Goal: Task Accomplishment & Management: Use online tool/utility

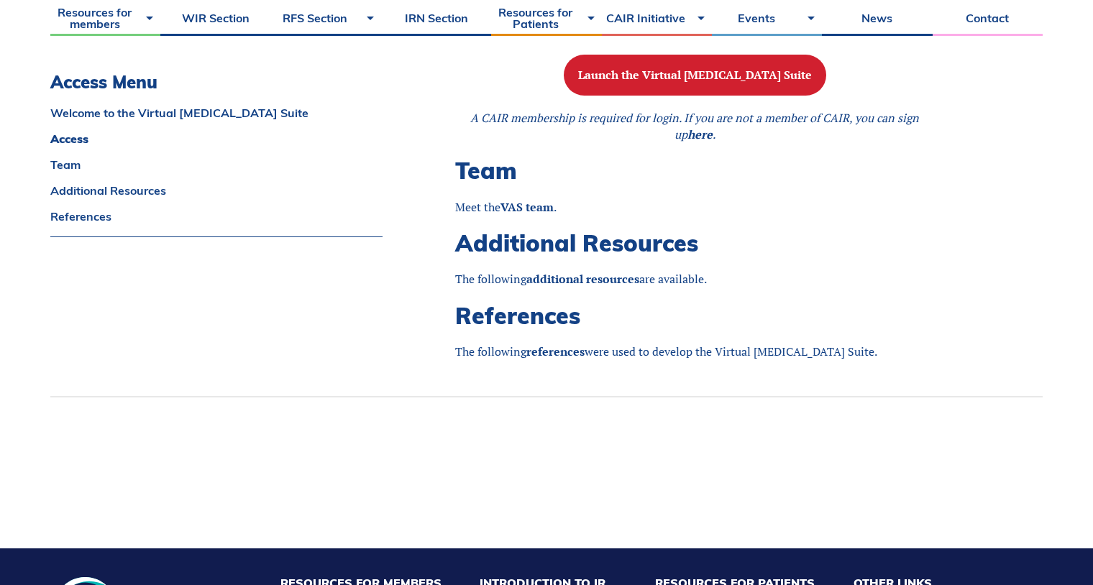
scroll to position [1187, 0]
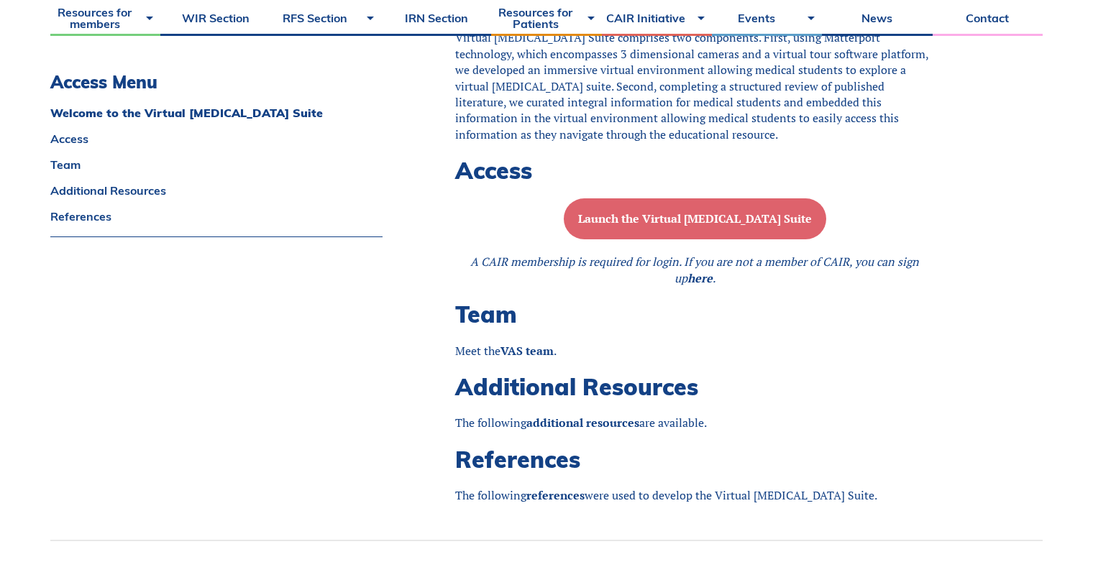
click at [650, 227] on b "Launch the Virtual [MEDICAL_DATA] Suite" at bounding box center [695, 219] width 234 height 16
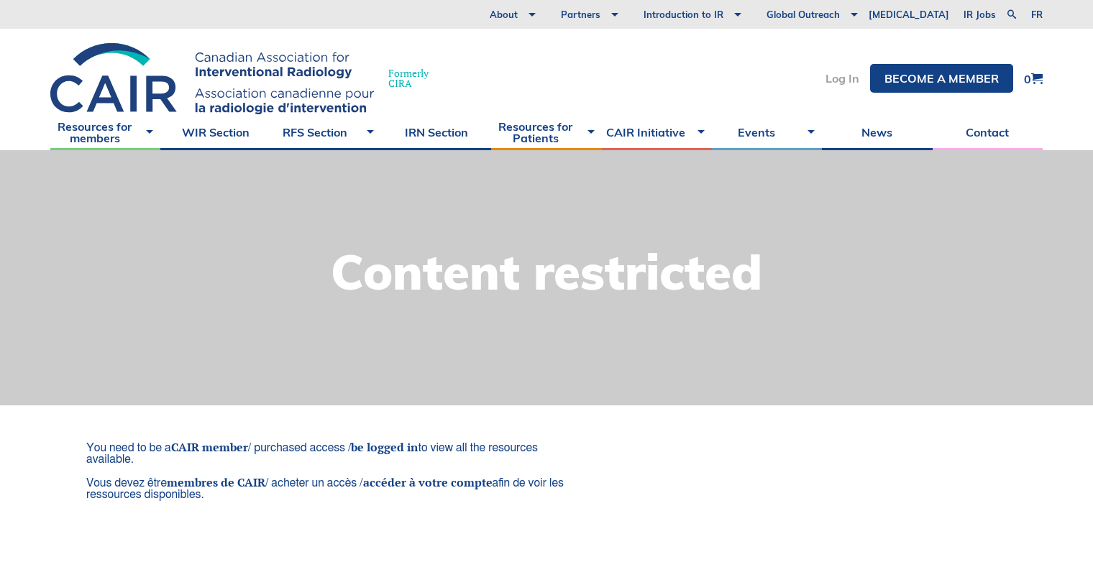
click at [839, 82] on link "Log In" at bounding box center [843, 79] width 34 height 12
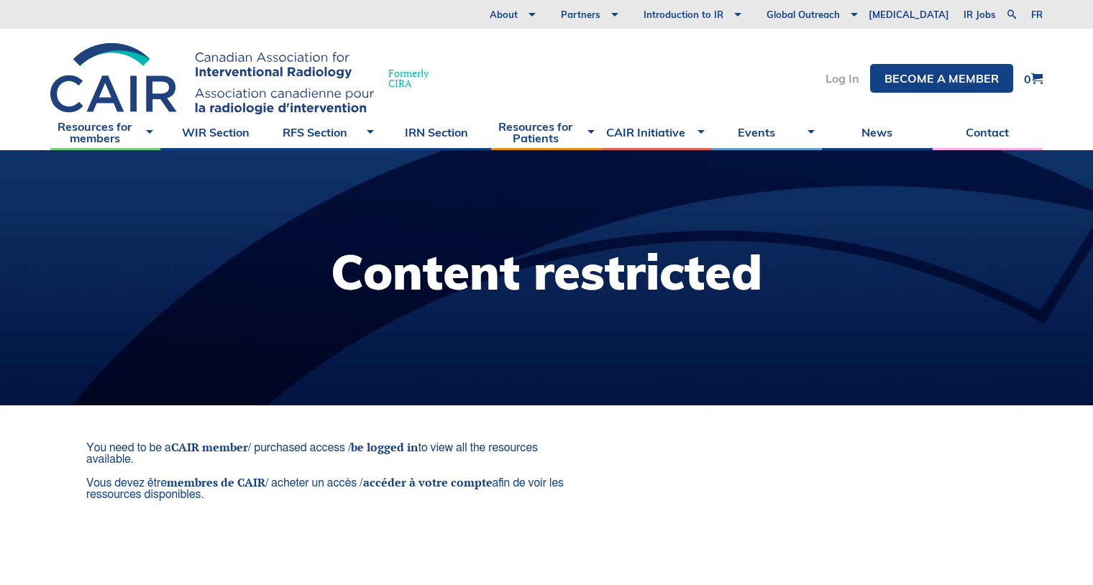
click at [844, 76] on link "Log In" at bounding box center [843, 79] width 34 height 12
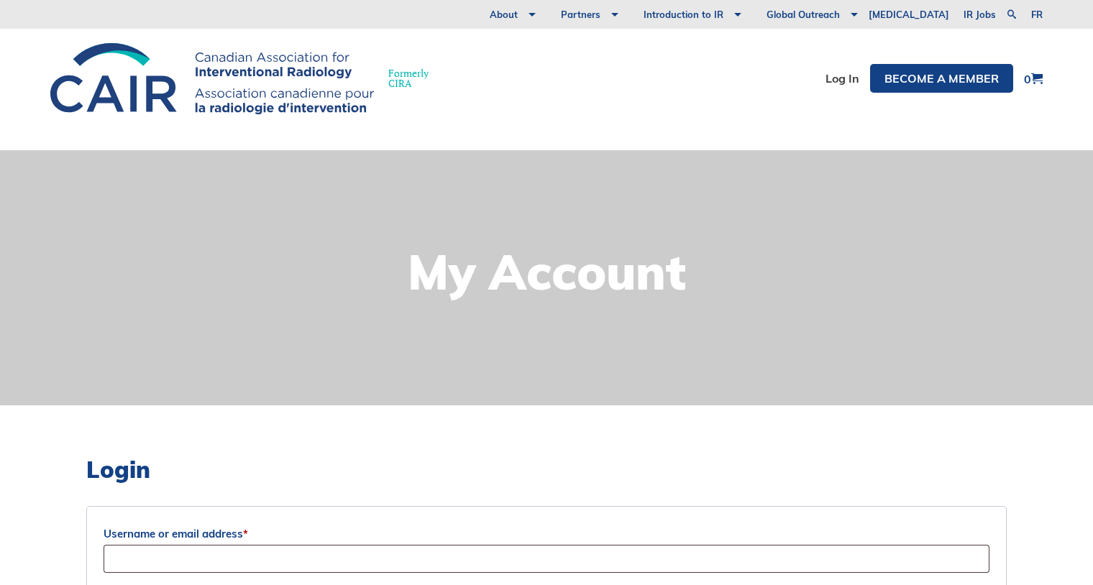
scroll to position [216, 0]
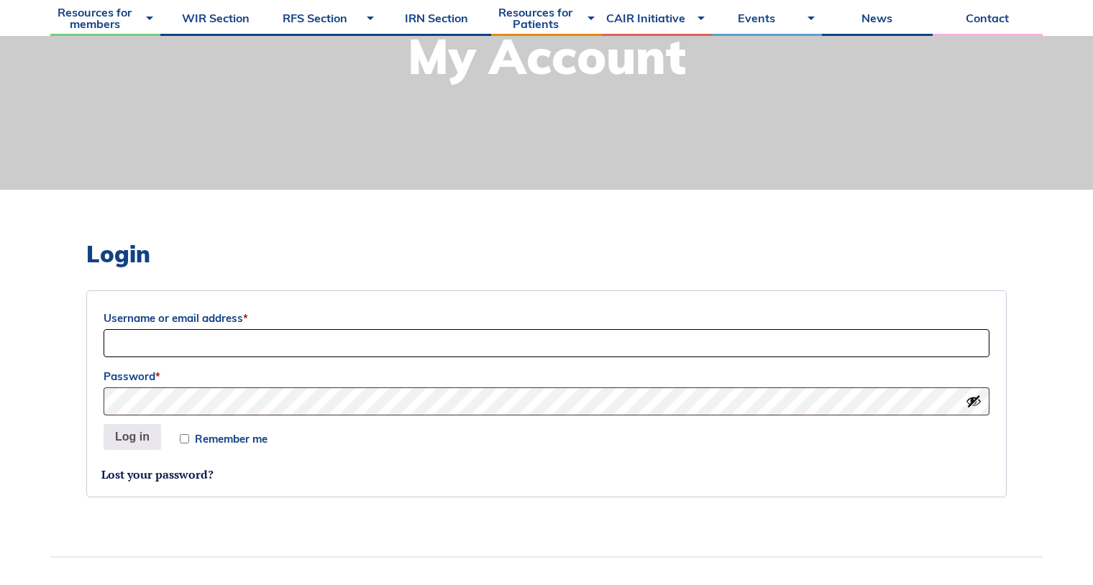
click at [377, 337] on input "Username or email address *" at bounding box center [547, 343] width 886 height 28
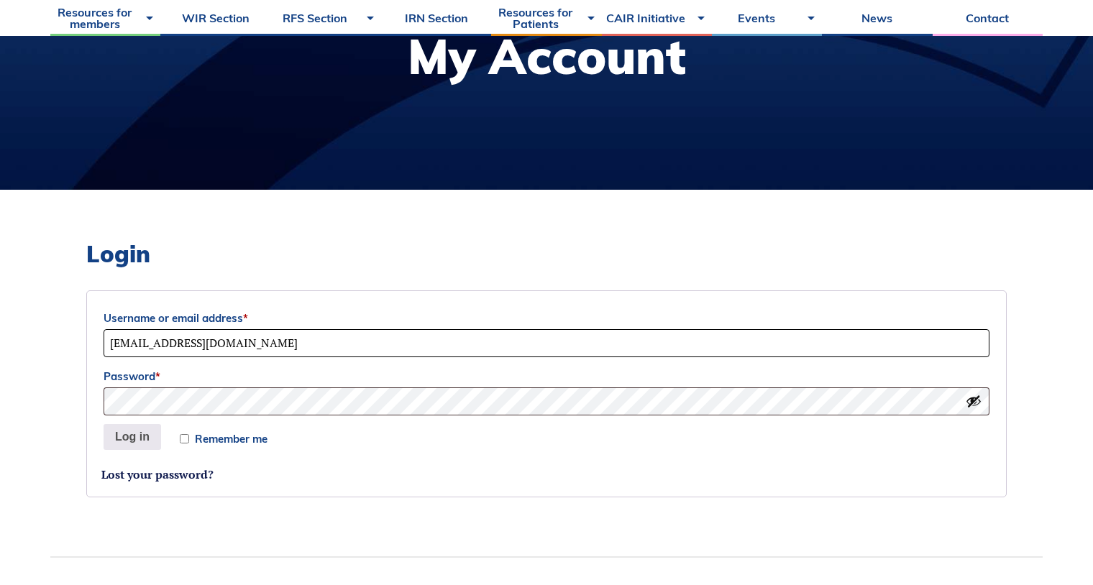
type input "jjk2@ualberta.ca"
click at [104, 424] on button "Log in" at bounding box center [133, 437] width 58 height 26
click at [248, 429] on p "Remember me Log in" at bounding box center [546, 437] width 890 height 30
click at [245, 434] on span "Remember me" at bounding box center [231, 439] width 73 height 11
click at [189, 434] on input "Remember me" at bounding box center [184, 438] width 9 height 9
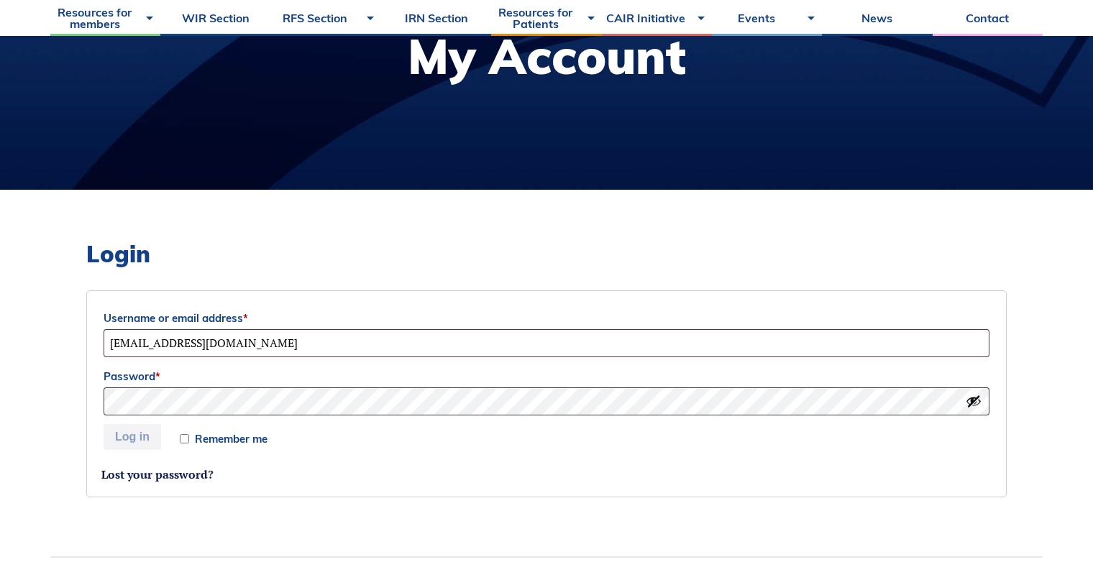
checkbox input "true"
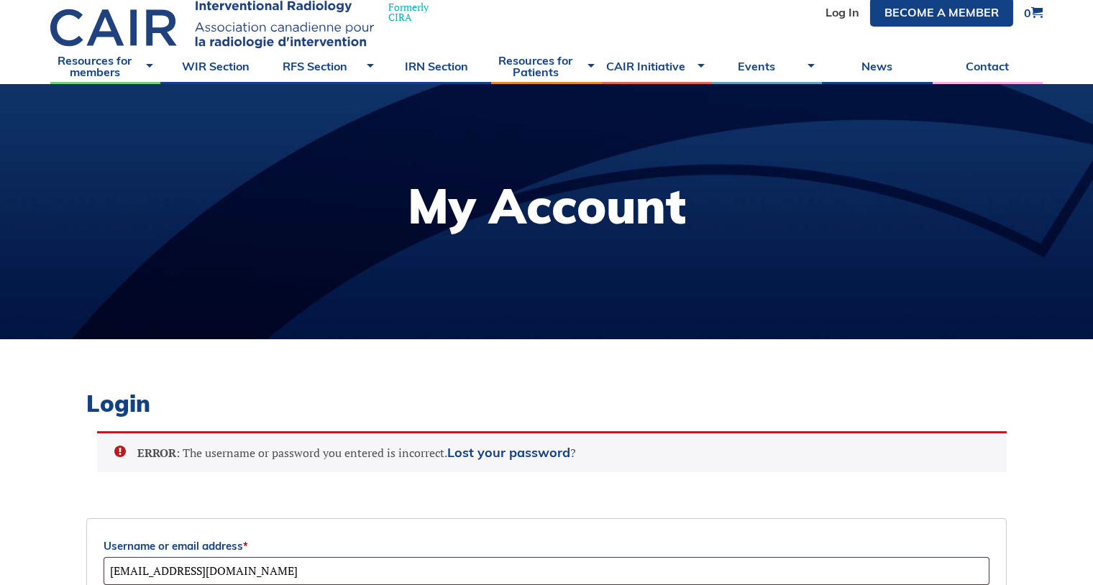
scroll to position [282, 0]
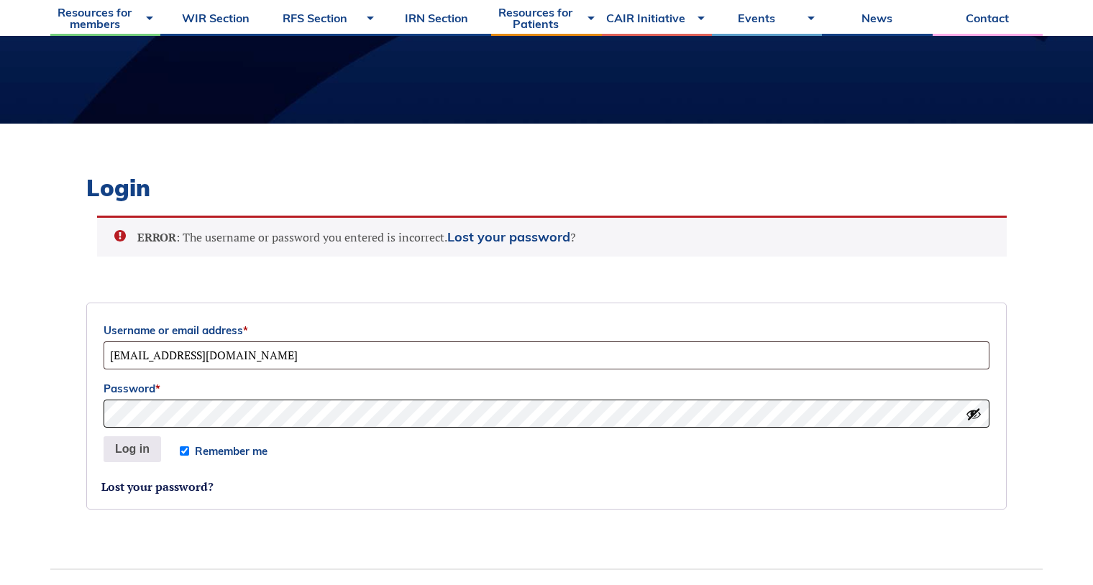
click at [57, 434] on div "Login ERROR : The username or password you entered is incorrect. Lost your pass…" at bounding box center [546, 347] width 992 height 446
click at [981, 420] on button "Show password" at bounding box center [974, 414] width 16 height 16
drag, startPoint x: 716, startPoint y: 442, endPoint x: 693, endPoint y: 434, distance: 25.3
click at [716, 442] on p "Remember me Log in" at bounding box center [546, 449] width 890 height 30
drag, startPoint x: 685, startPoint y: 431, endPoint x: 656, endPoint y: 431, distance: 29.5
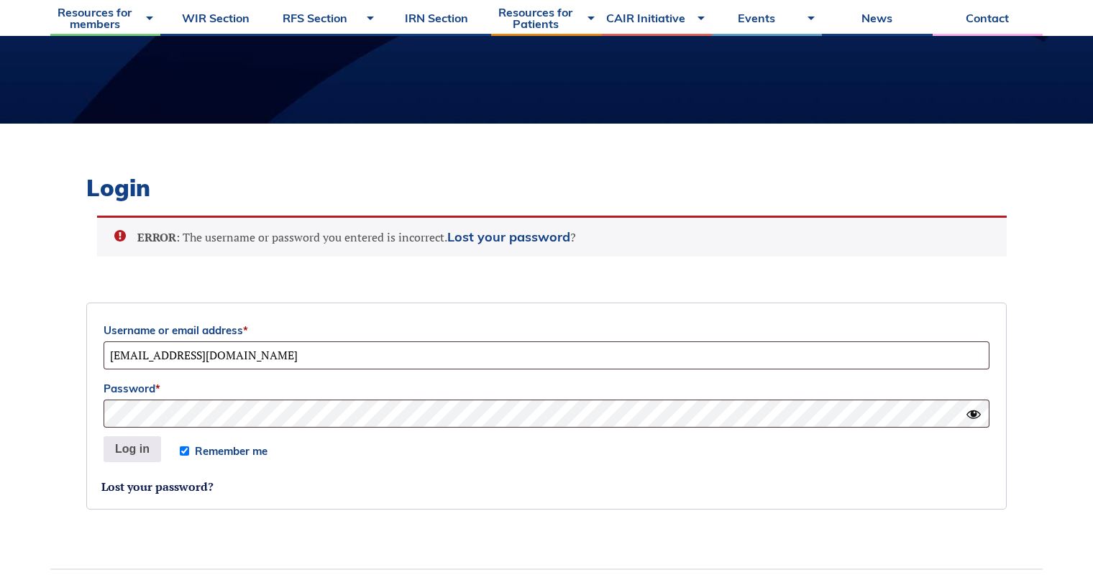
click at [685, 431] on form "Username or email address * jjk2@ualberta.ca Password * Remember me Log in Lost…" at bounding box center [546, 406] width 921 height 207
click at [137, 448] on button "Log in" at bounding box center [133, 450] width 58 height 26
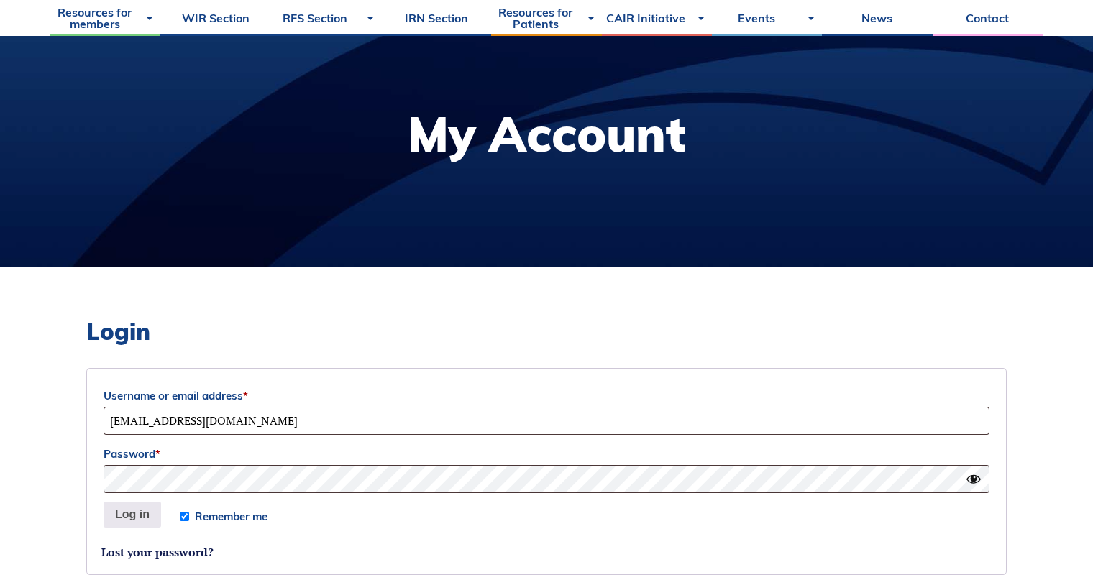
scroll to position [210, 0]
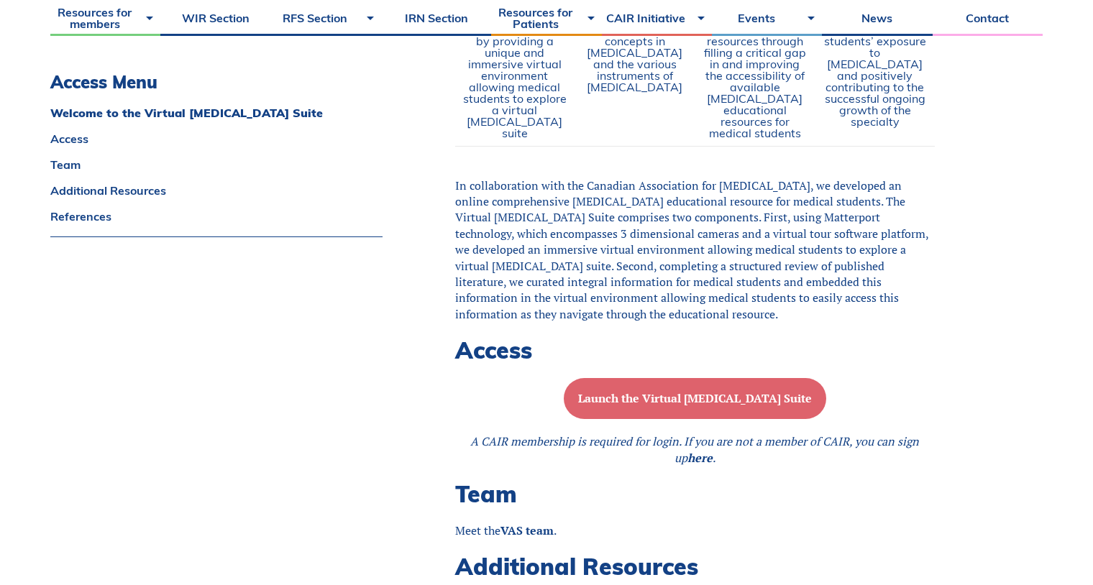
scroll to position [1079, 0]
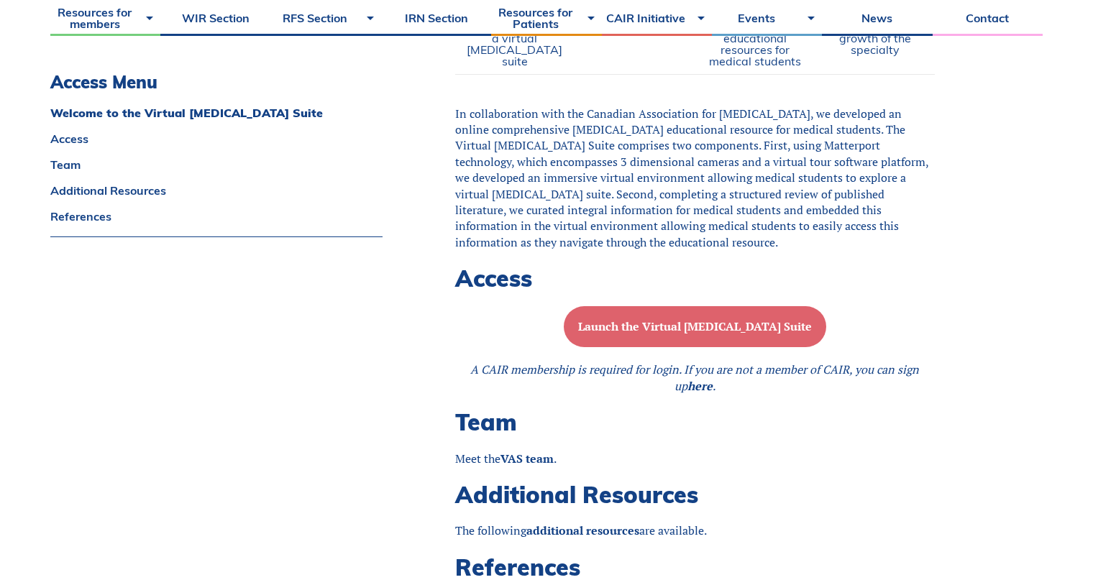
click at [696, 347] on button "Launch the Virtual [MEDICAL_DATA] Suite" at bounding box center [695, 326] width 262 height 41
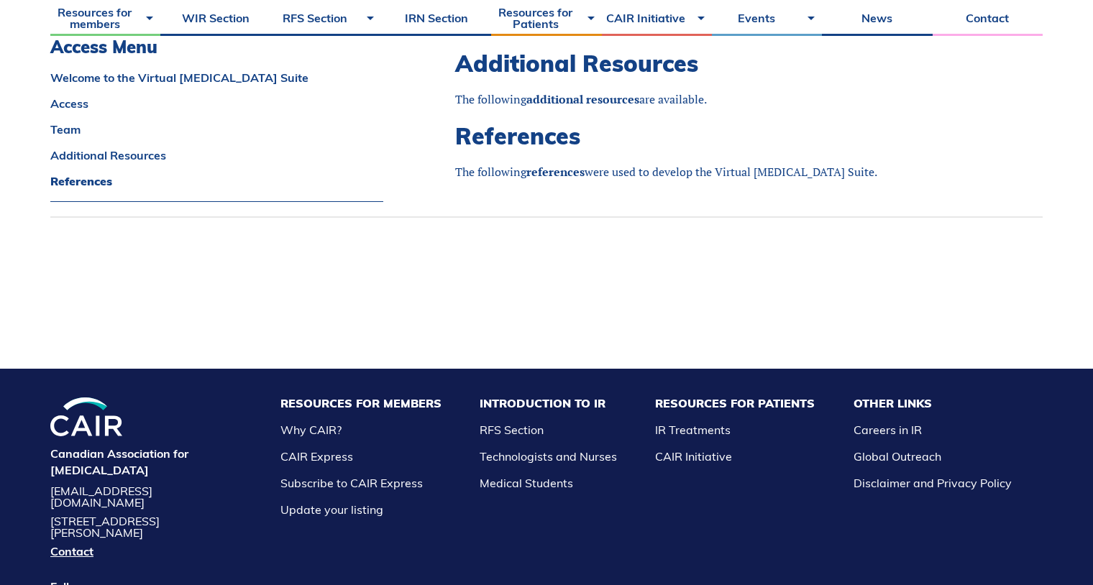
scroll to position [1151, 0]
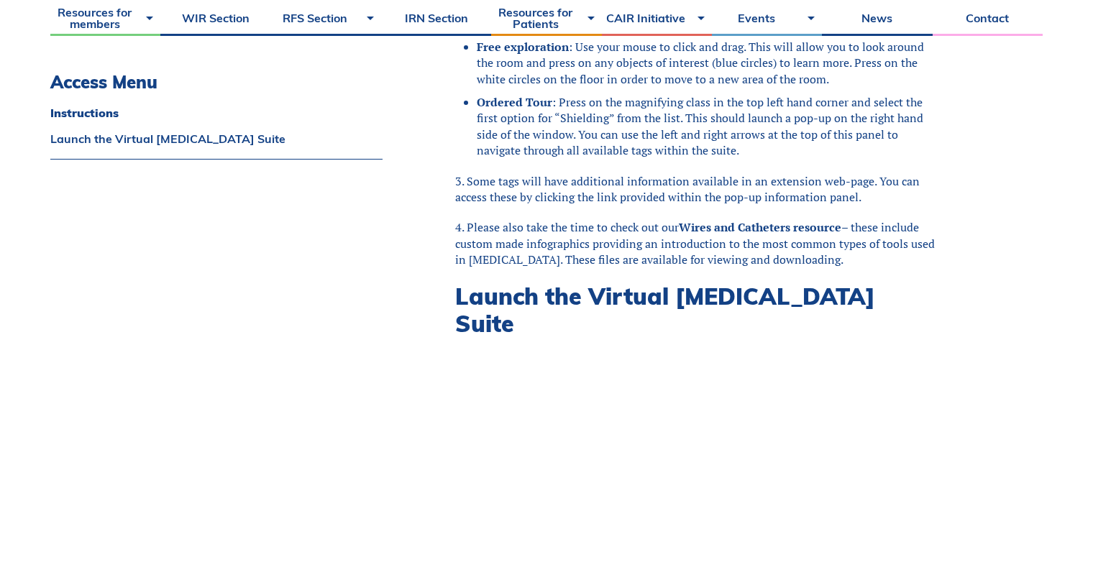
scroll to position [712, 0]
